Goal: Navigation & Orientation: Find specific page/section

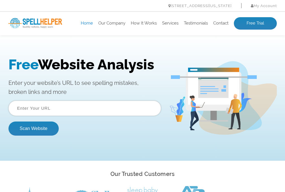
click at [144, 84] on p "Enter your website’s URL to see spelling mistakes, broken links and more" at bounding box center [84, 88] width 153 height 18
click at [113, 26] on link "Our Company" at bounding box center [111, 24] width 27 height 6
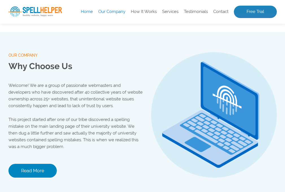
scroll to position [536, 0]
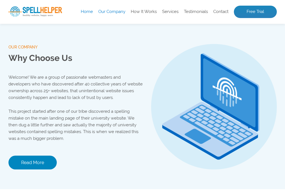
click at [113, 26] on div "our company Why Choose Us Welcome! We are a group of passionate webmasters and …" at bounding box center [75, 107] width 134 height 166
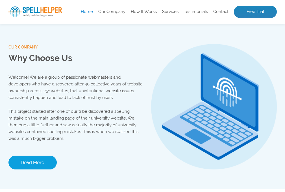
click at [36, 165] on link "Read More" at bounding box center [32, 163] width 48 height 14
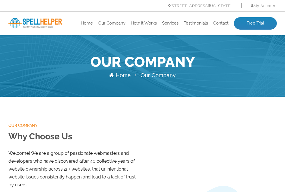
click at [234, 55] on h1 "Our Company" at bounding box center [142, 62] width 269 height 20
